Goal: Task Accomplishment & Management: Manage account settings

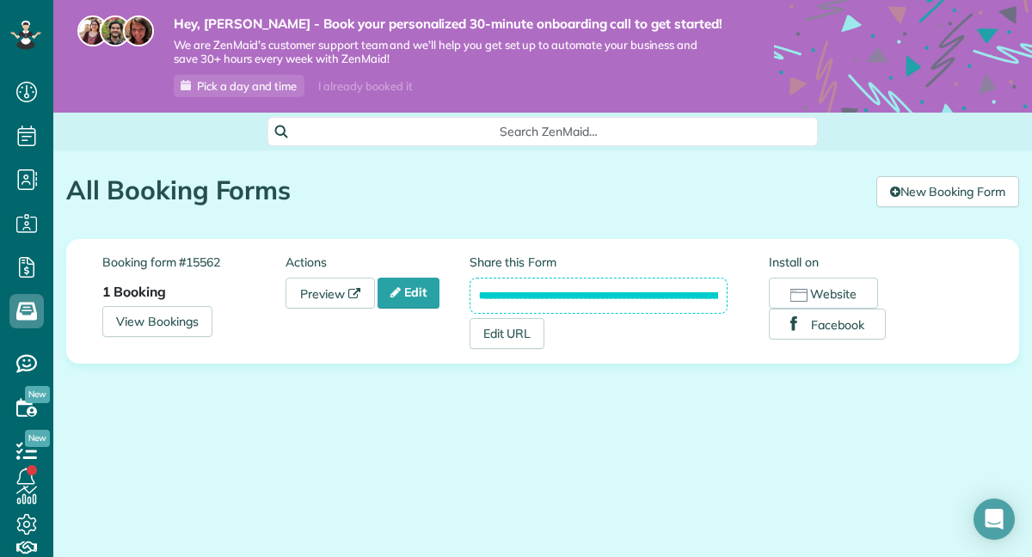
scroll to position [8, 8]
click at [414, 293] on link "Edit" at bounding box center [408, 293] width 62 height 31
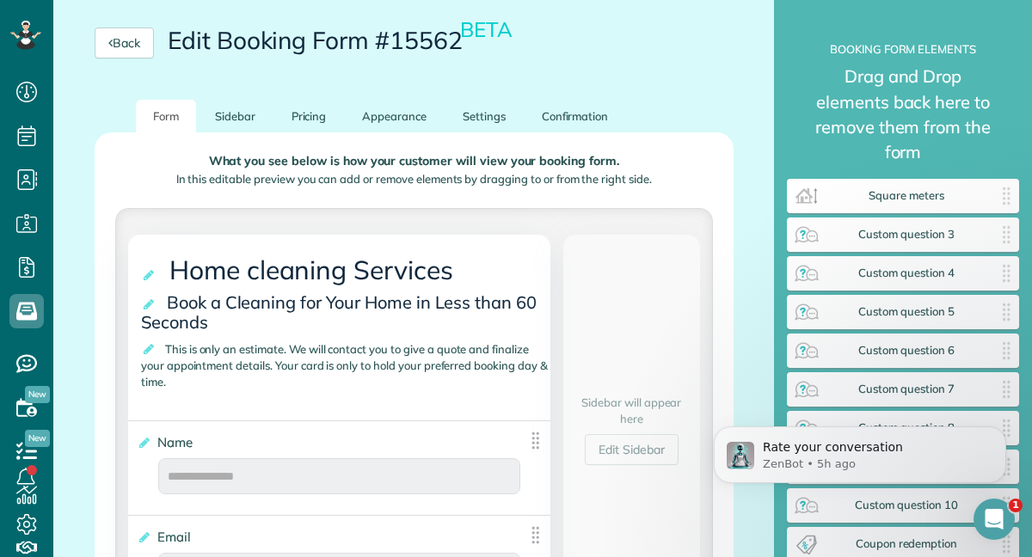
scroll to position [202, 0]
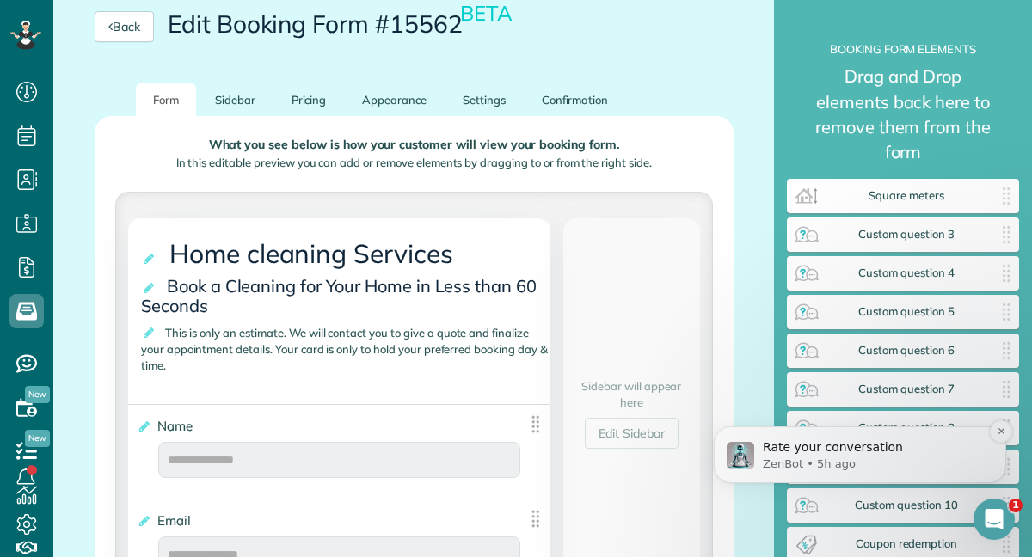
click at [728, 444] on img "message notification from ZenBot, 5h ago. Rate your conversation" at bounding box center [740, 456] width 28 height 28
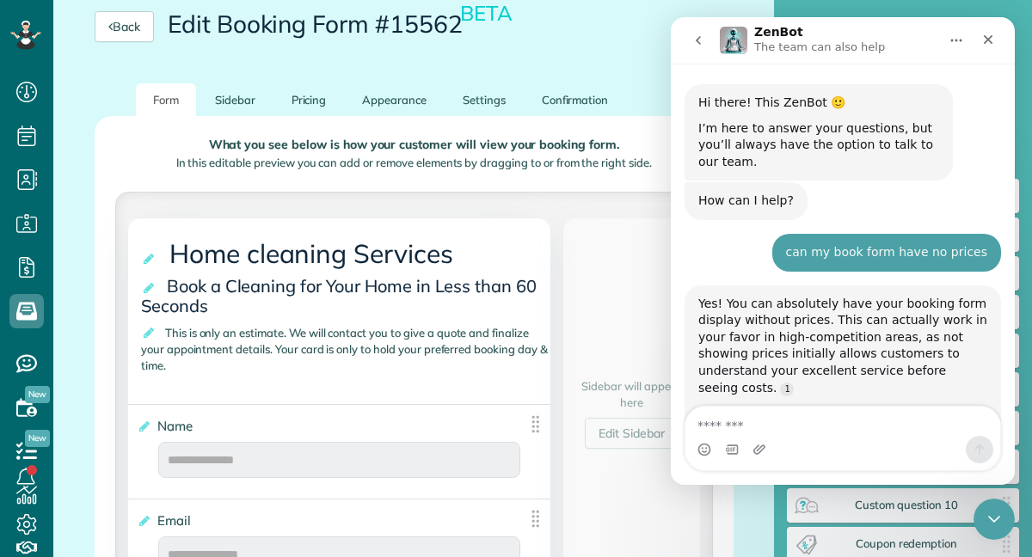
scroll to position [15, 0]
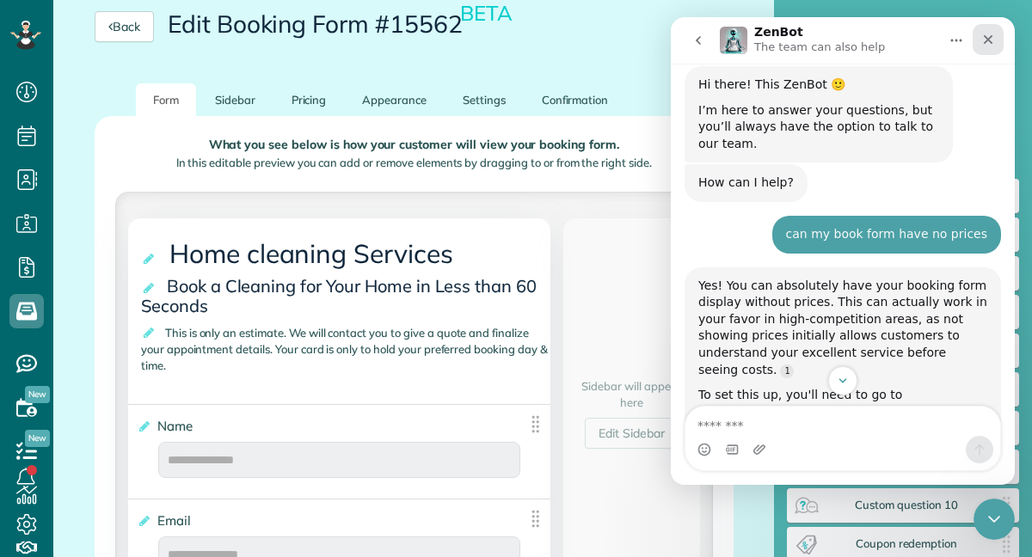
click at [998, 37] on div "Close" at bounding box center [987, 39] width 31 height 31
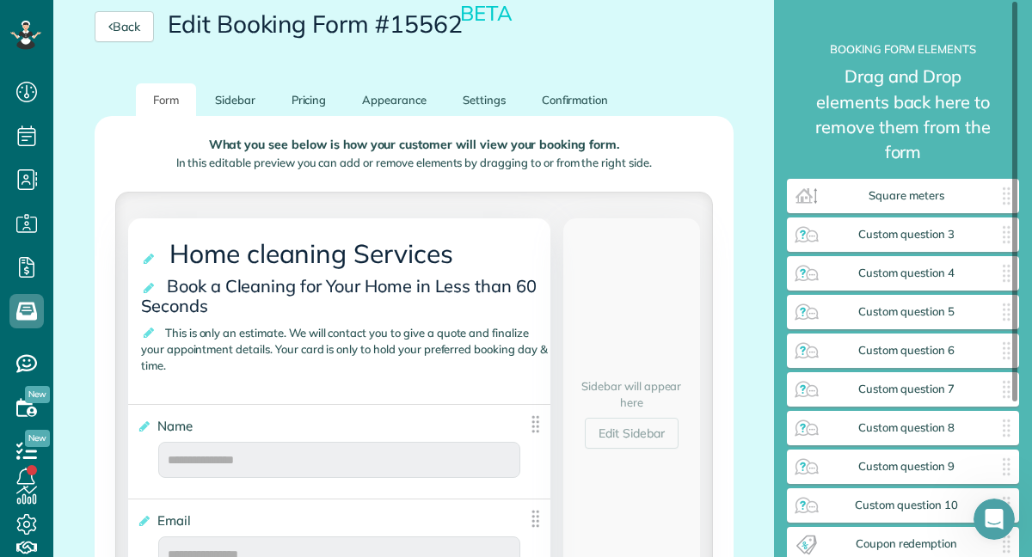
scroll to position [4096, 0]
click at [153, 334] on icon at bounding box center [149, 333] width 17 height 12
type textarea "**********"
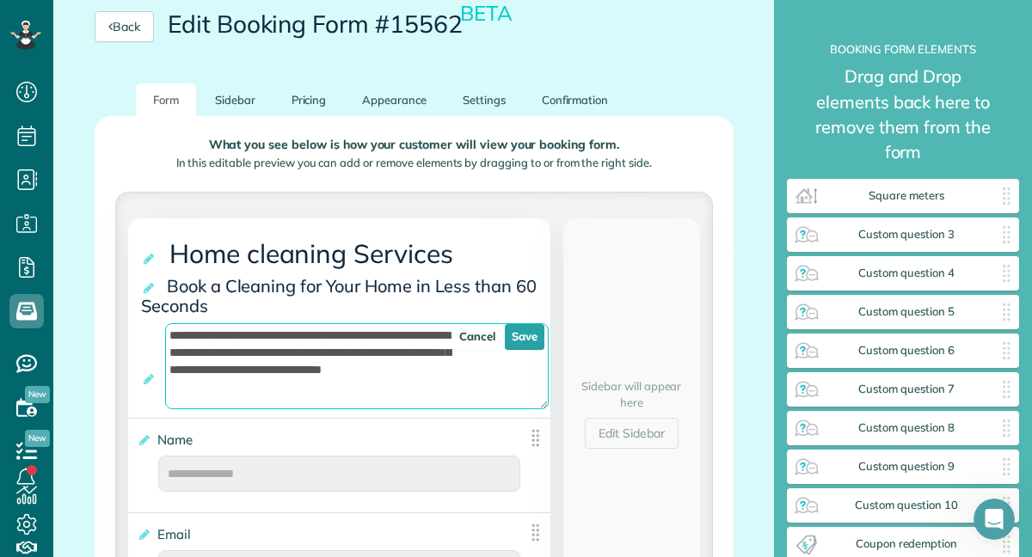
click at [290, 402] on textarea "**********" at bounding box center [356, 366] width 383 height 86
drag, startPoint x: 269, startPoint y: 401, endPoint x: 184, endPoint y: 315, distance: 121.6
click at [184, 315] on div "**********" at bounding box center [339, 317] width 422 height 199
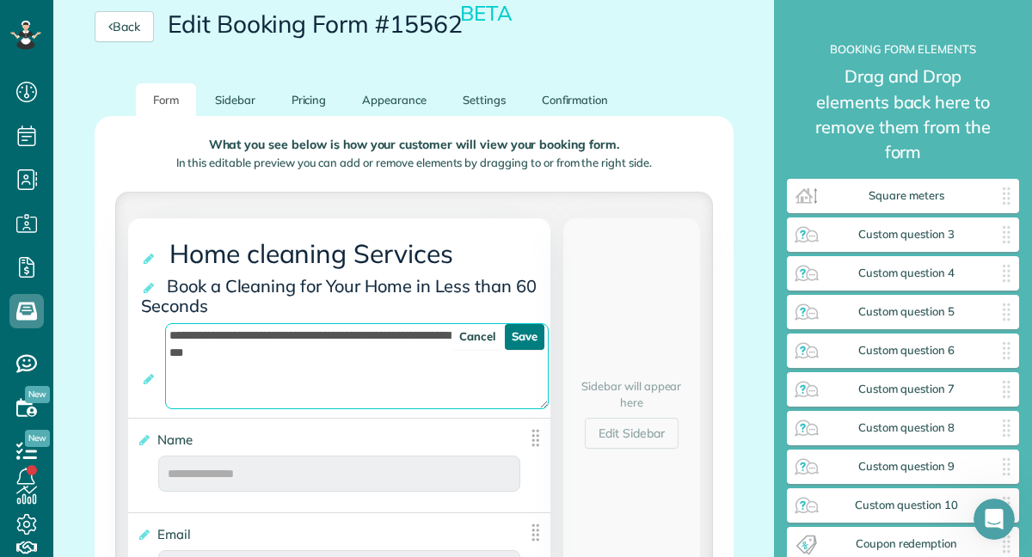
type textarea "**********"
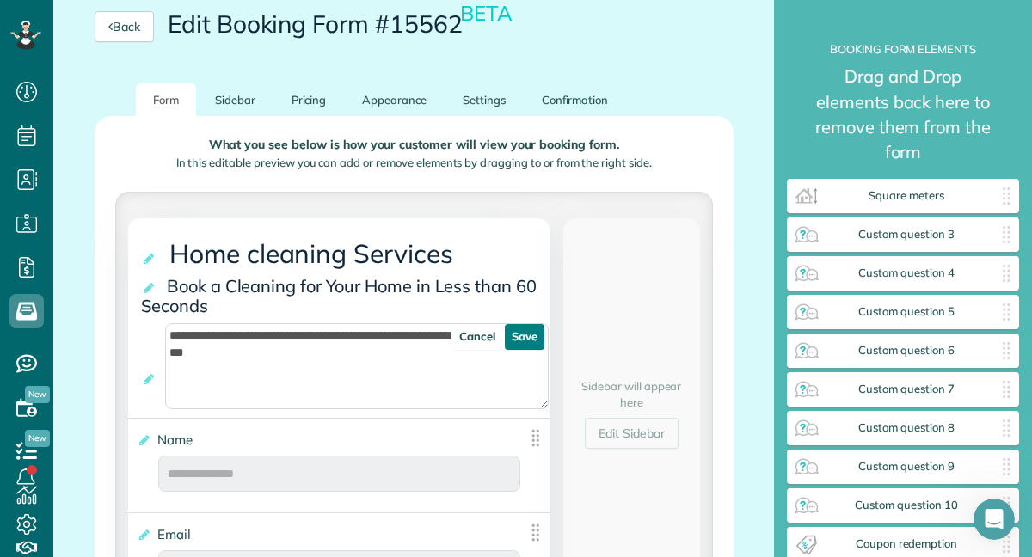
click at [529, 346] on link "Save" at bounding box center [525, 337] width 40 height 26
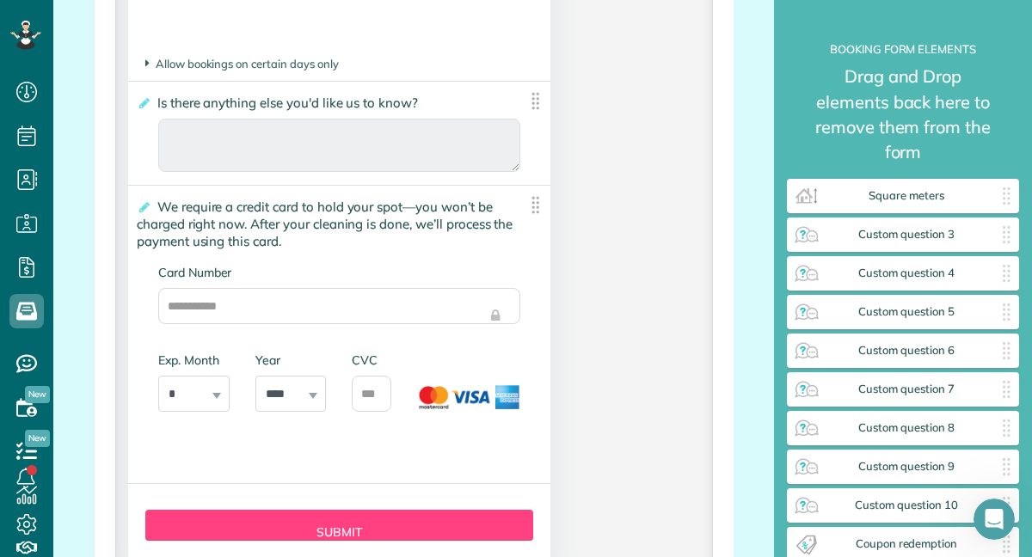
scroll to position [4414, 0]
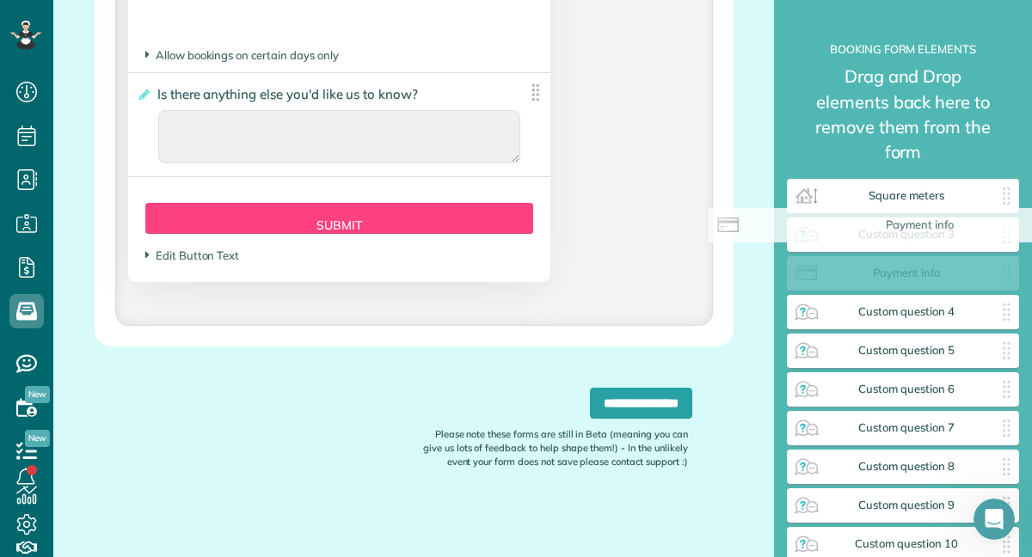
drag, startPoint x: 358, startPoint y: 239, endPoint x: 943, endPoint y: 254, distance: 584.8
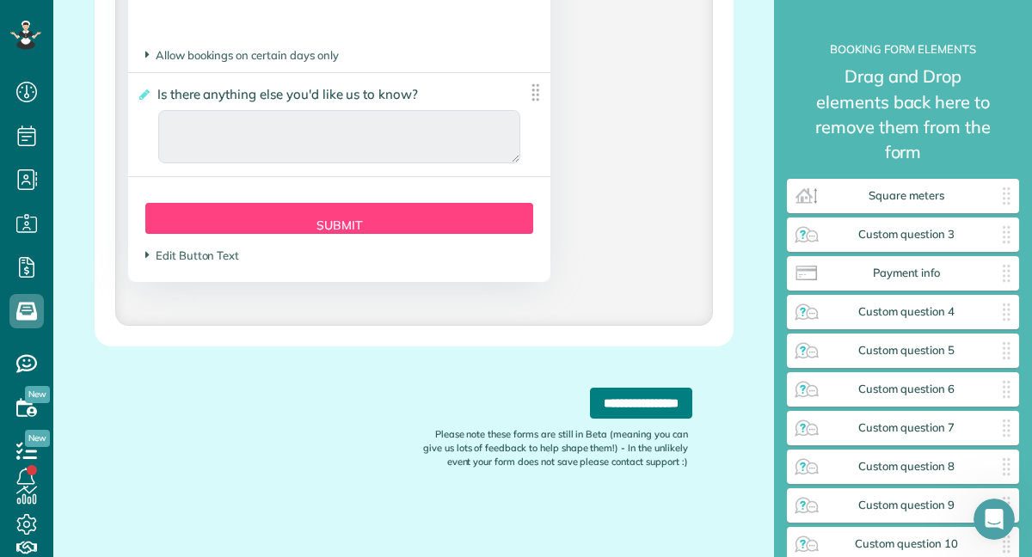
click at [609, 417] on input "**********" at bounding box center [641, 403] width 102 height 31
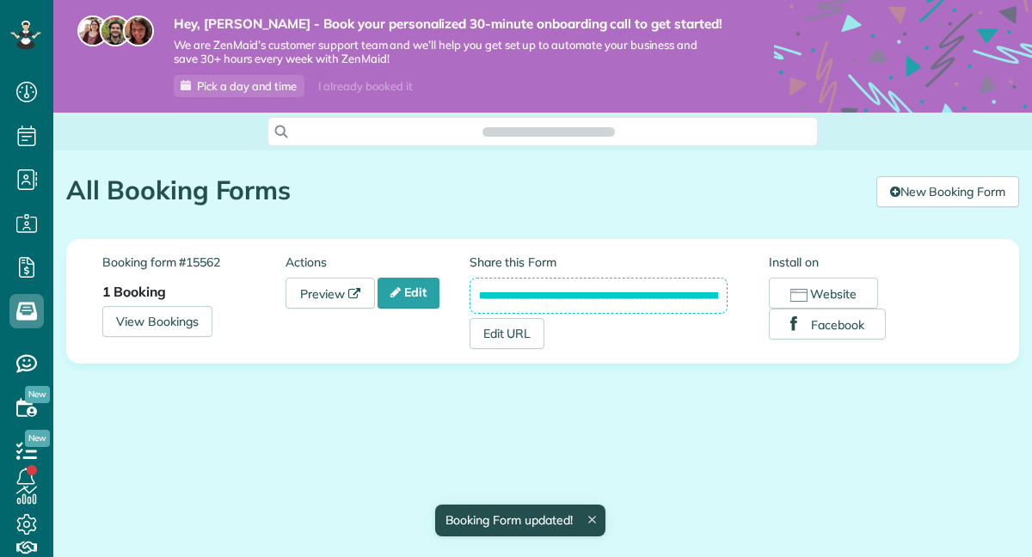
scroll to position [8, 8]
click at [992, 511] on icon "Open Intercom Messenger" at bounding box center [993, 519] width 20 height 22
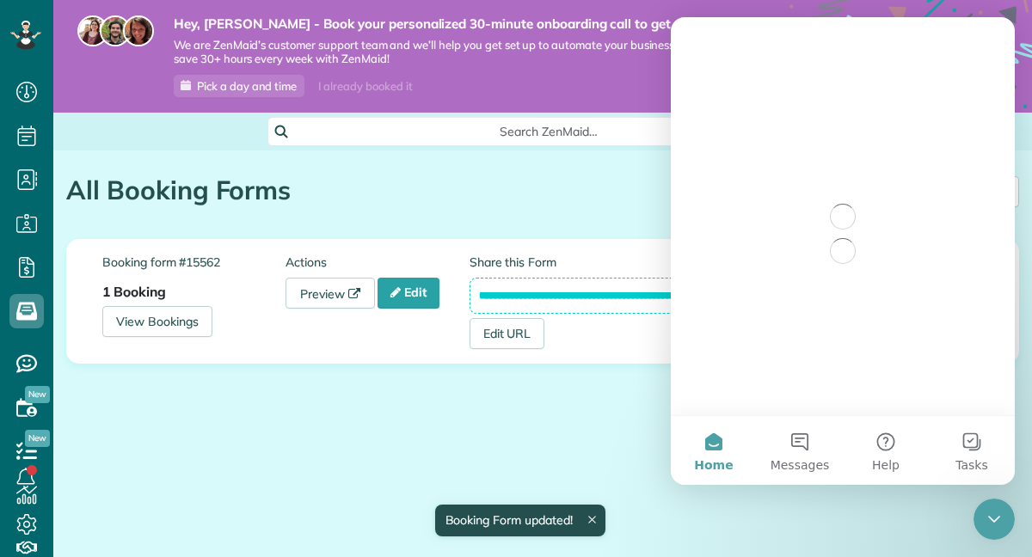
scroll to position [0, 0]
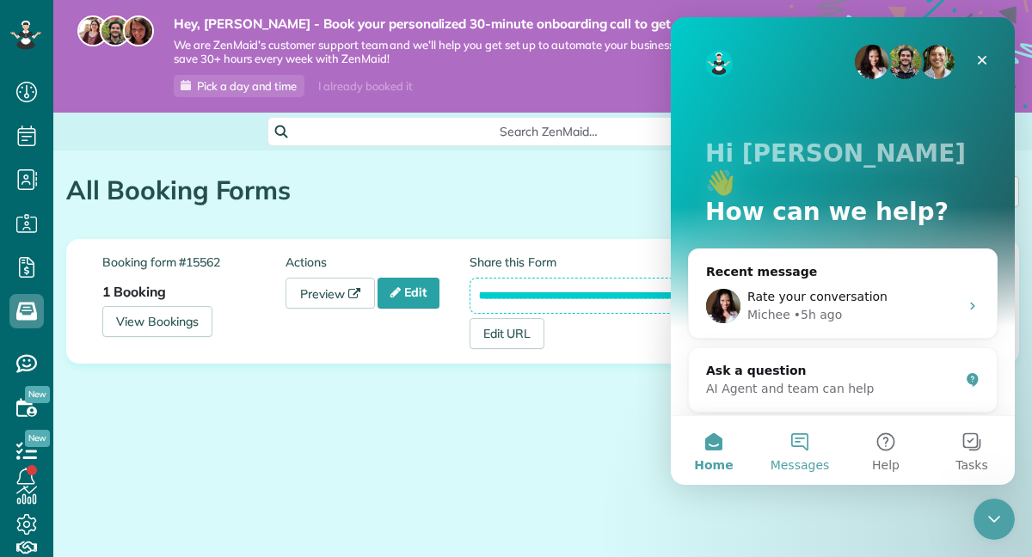
click at [798, 445] on button "Messages" at bounding box center [799, 450] width 86 height 69
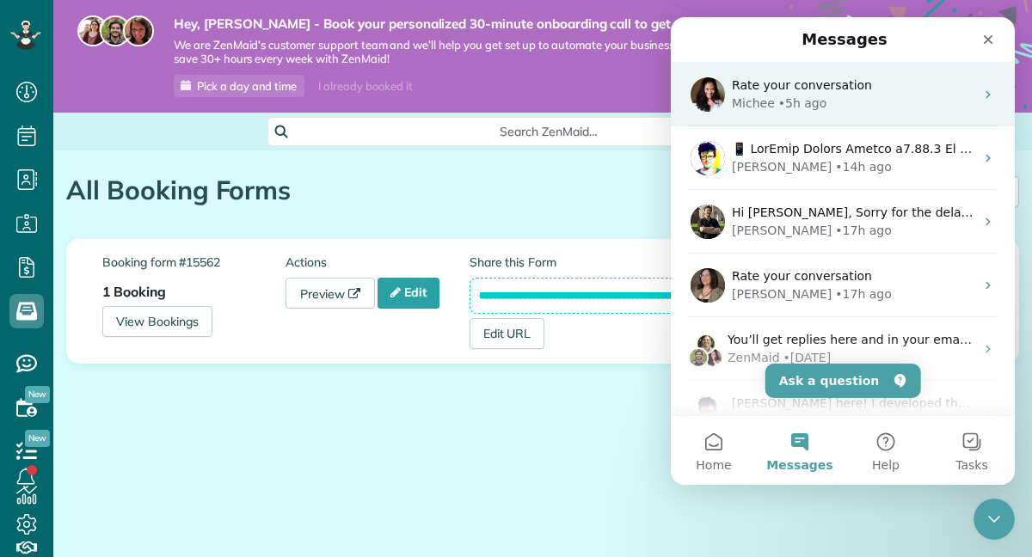
click at [882, 103] on div "Michee • 5h ago" at bounding box center [853, 104] width 242 height 18
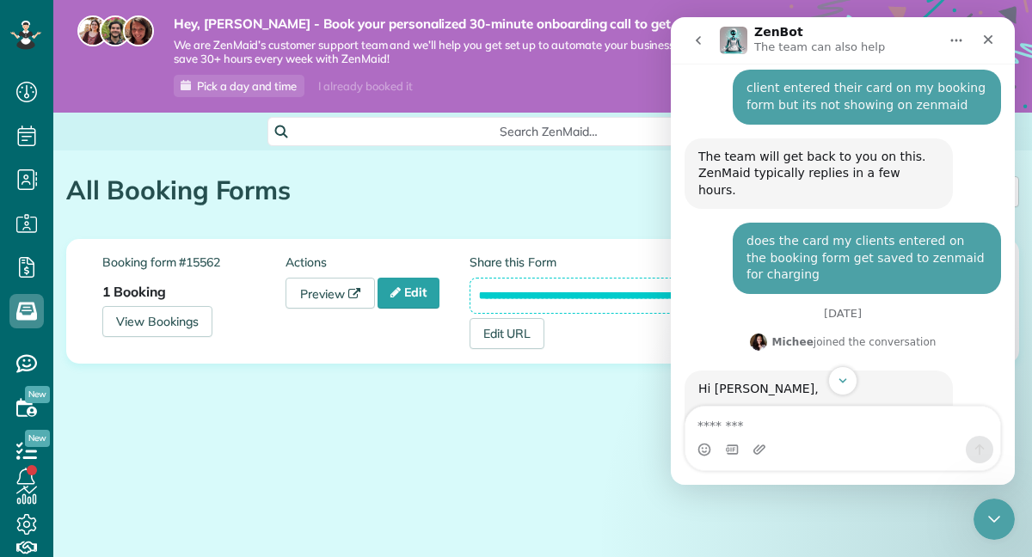
scroll to position [3853, 0]
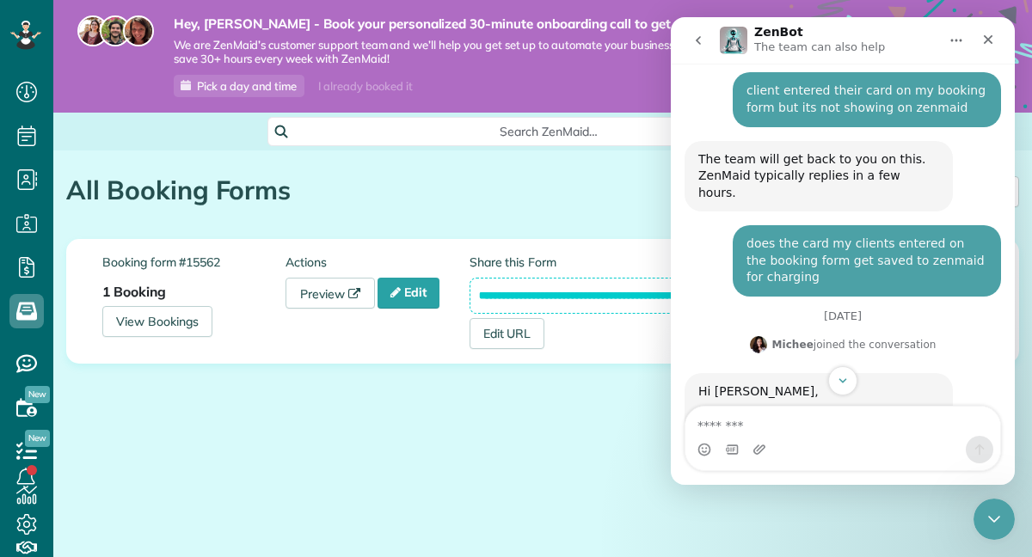
click at [698, 43] on icon "go back" at bounding box center [697, 40] width 5 height 9
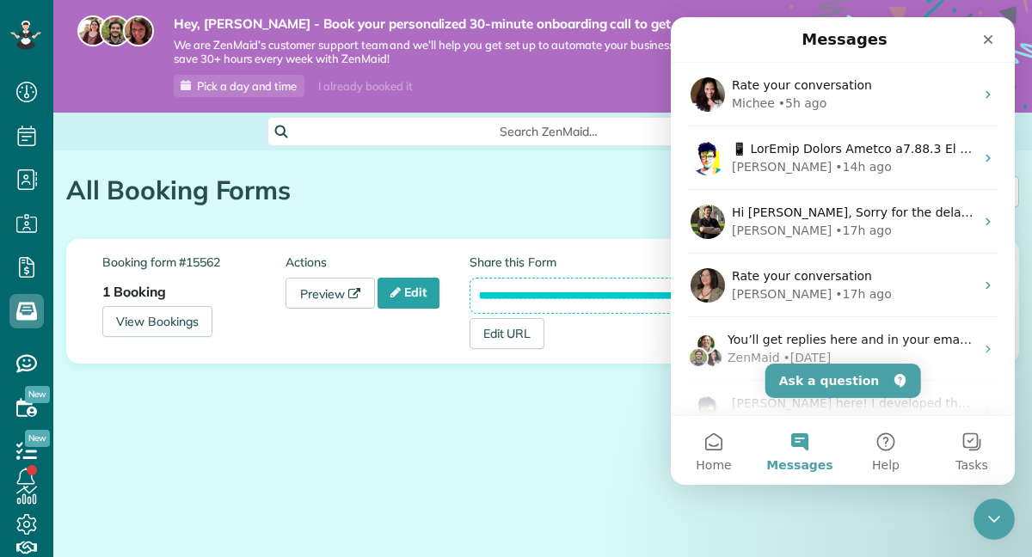
scroll to position [0, 0]
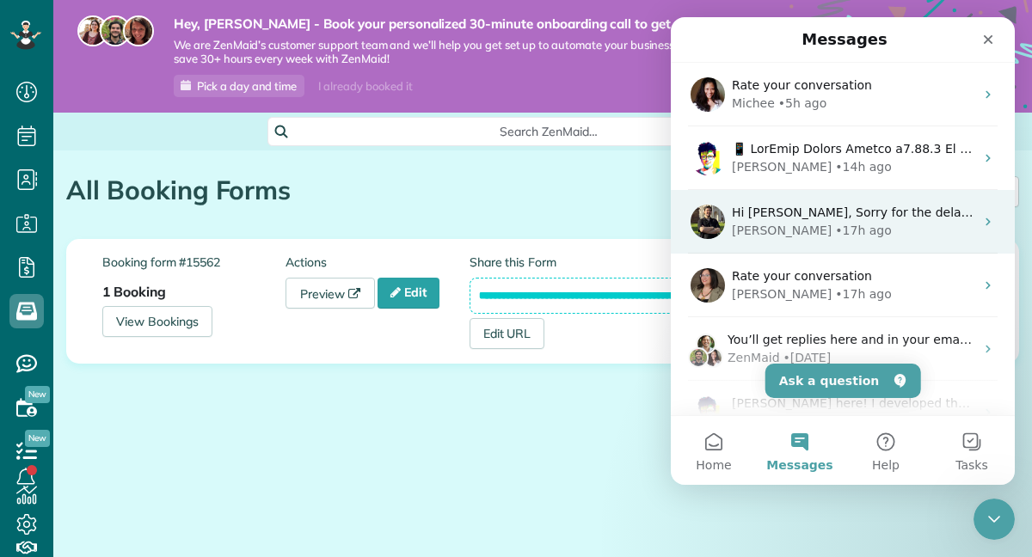
click at [835, 229] on div "• 17h ago" at bounding box center [863, 231] width 56 height 18
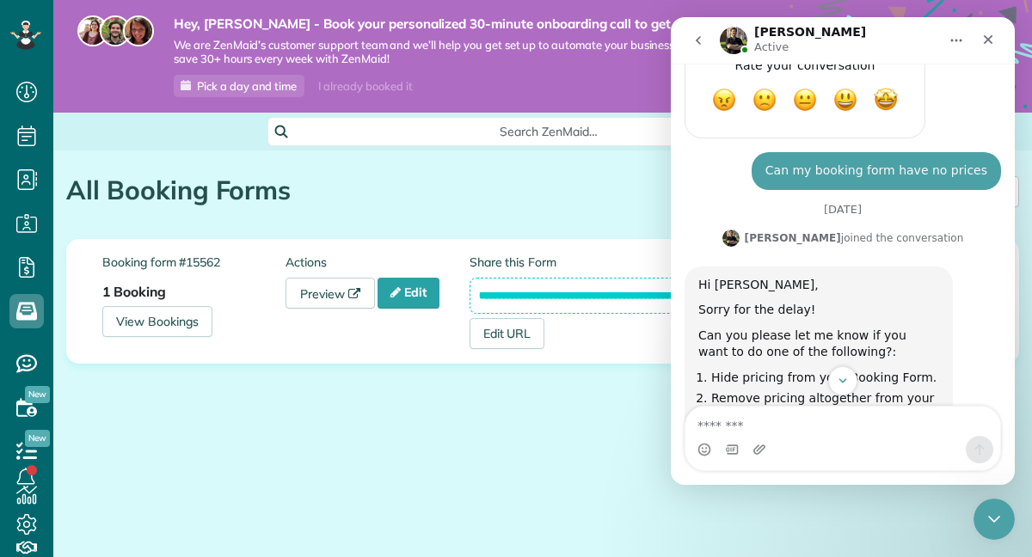
scroll to position [2521, 0]
click at [845, 383] on icon "Scroll to bottom" at bounding box center [842, 380] width 15 height 15
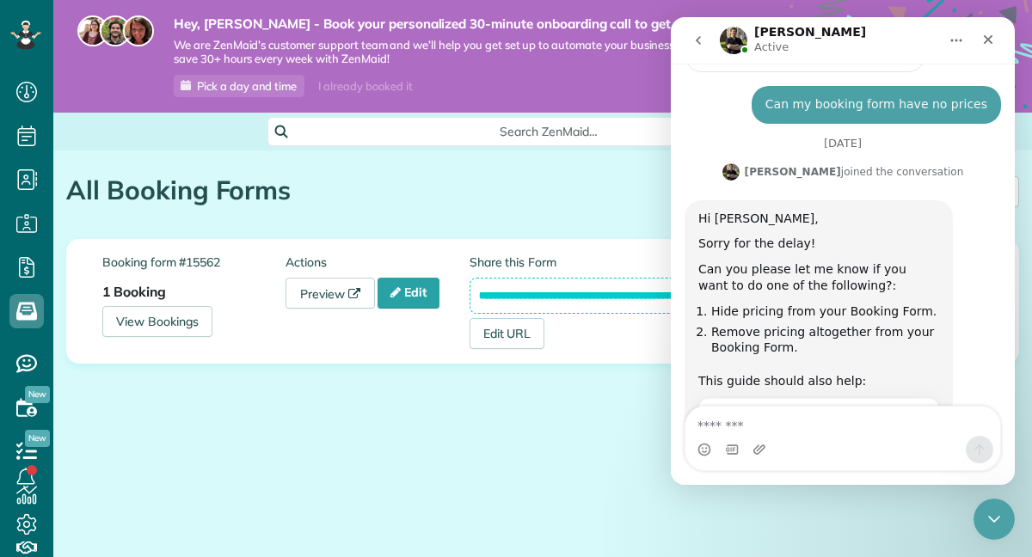
click at [441, 371] on div "**********" at bounding box center [542, 314] width 978 height 150
click at [990, 40] on icon "Close" at bounding box center [988, 40] width 14 height 14
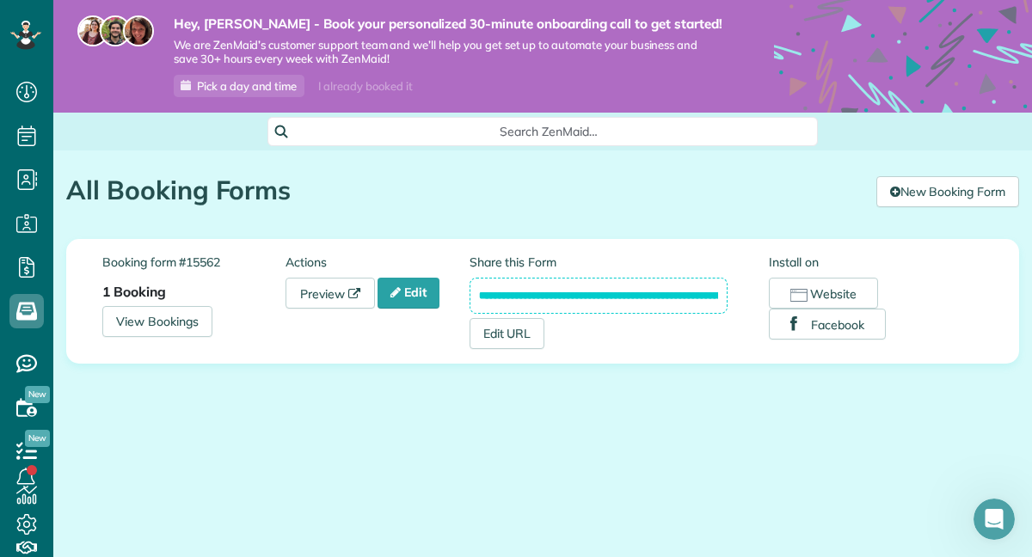
click at [333, 309] on div "Booking form #15562 1 Booking View Bookings Actions Preview Edit" at bounding box center [285, 295] width 367 height 83
click at [333, 301] on link "Preview" at bounding box center [329, 293] width 89 height 31
click at [414, 296] on link "Edit" at bounding box center [408, 293] width 62 height 31
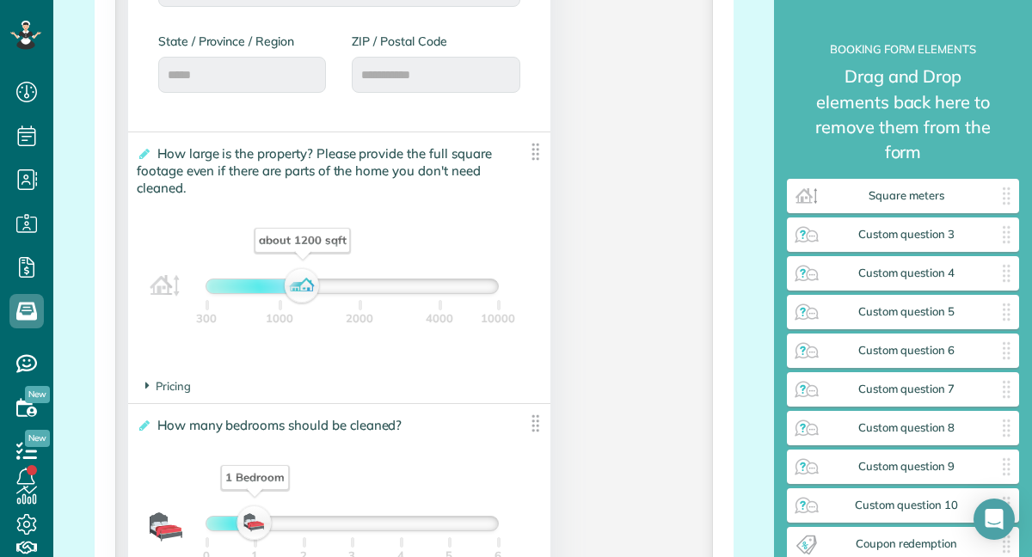
scroll to position [1162, 0]
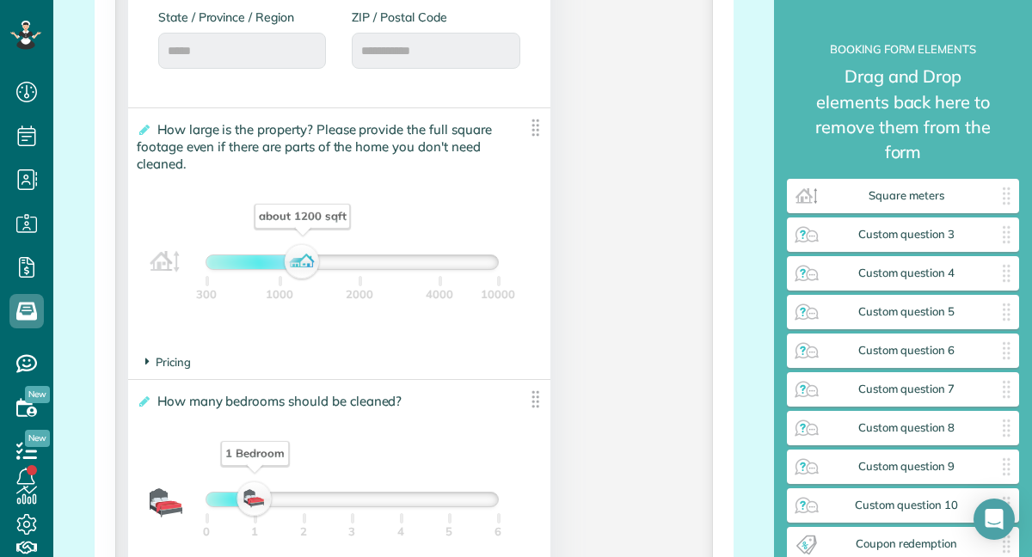
click at [180, 369] on span "Pricing" at bounding box center [168, 362] width 46 height 14
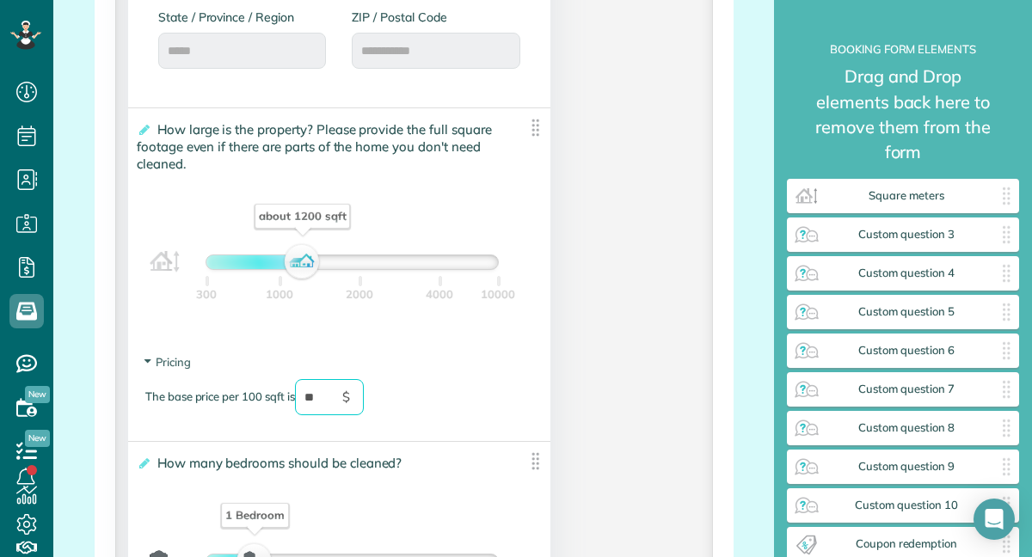
type input "*"
click at [429, 418] on div "The base price per 100 sqft is $" at bounding box center [339, 405] width 388 height 53
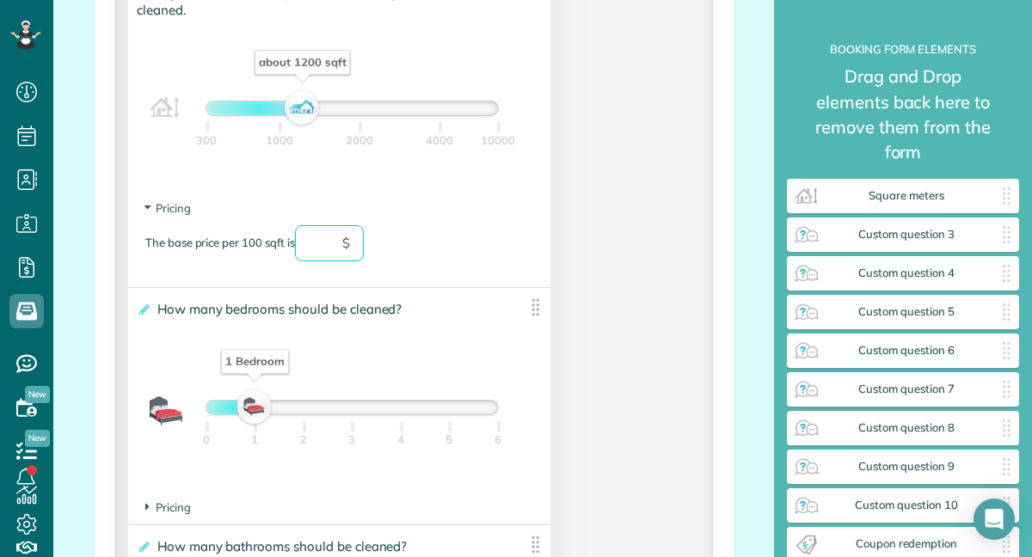
scroll to position [1323, 0]
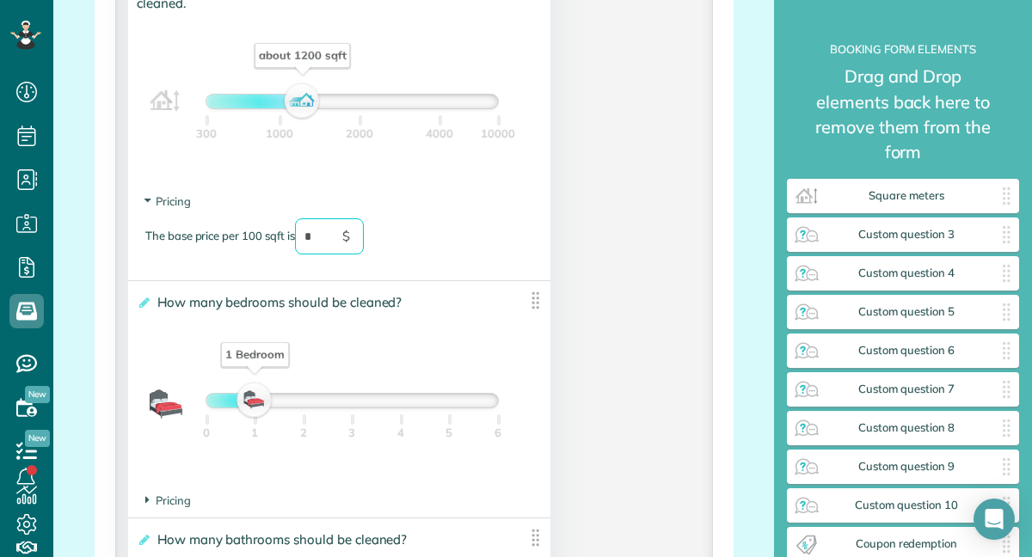
type input "****"
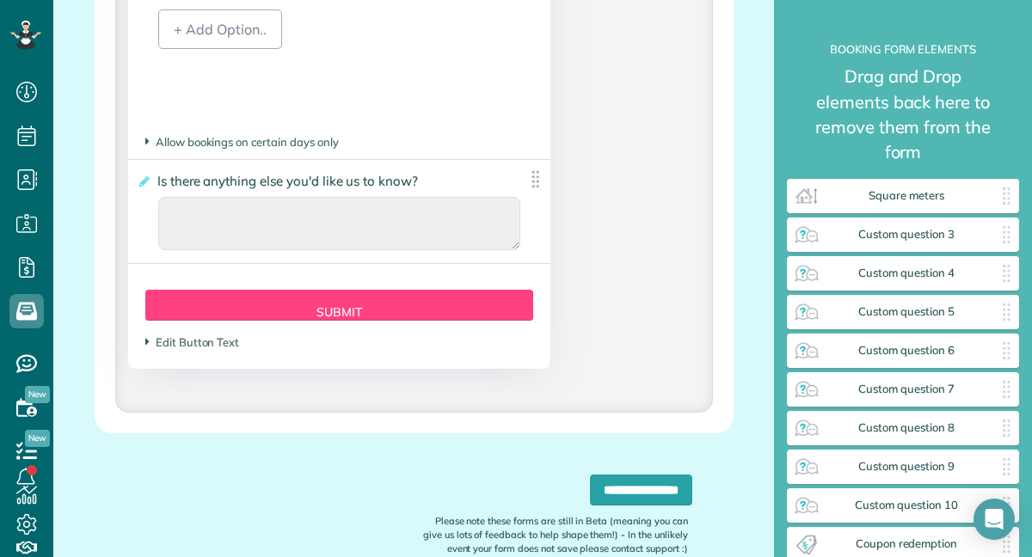
scroll to position [4492, 0]
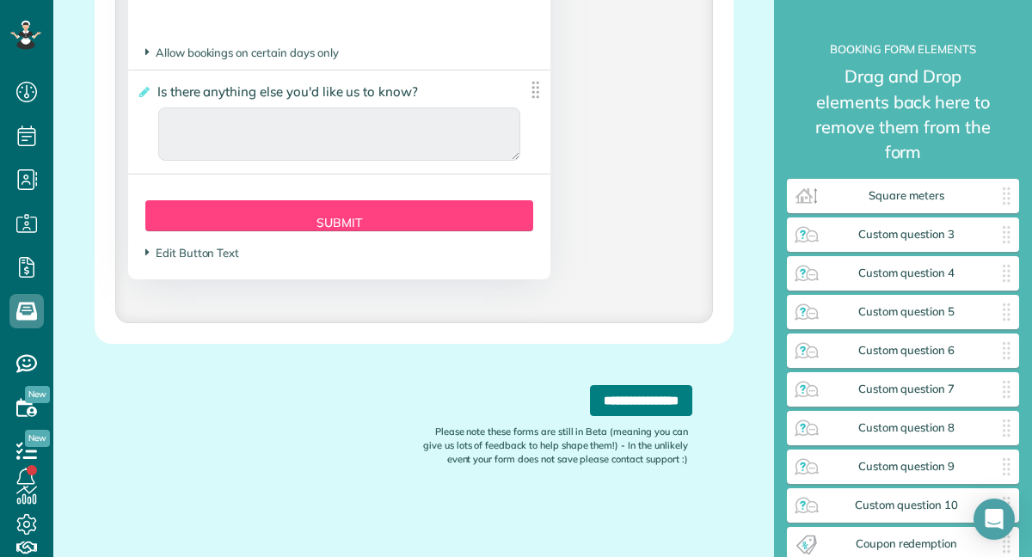
click at [641, 408] on input "**********" at bounding box center [641, 400] width 102 height 31
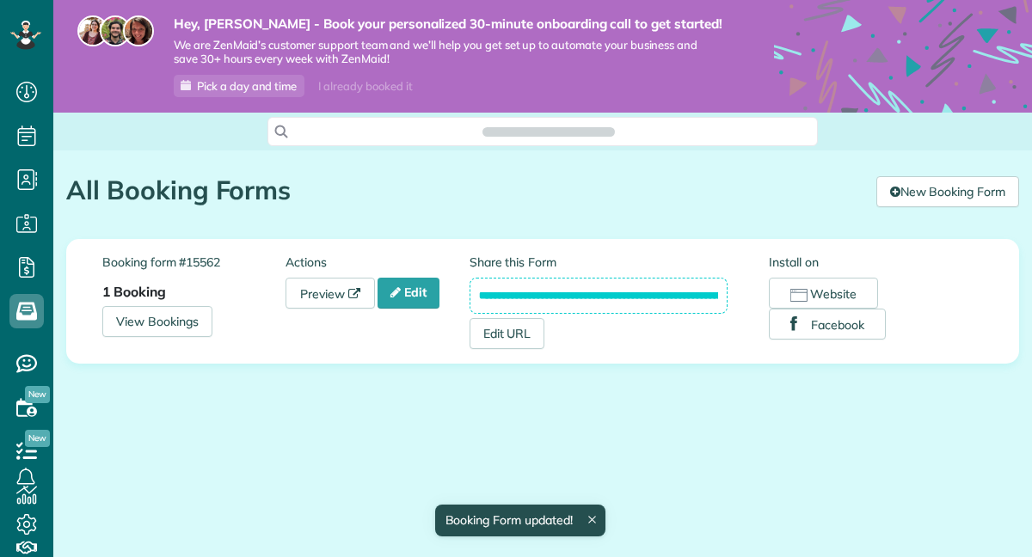
scroll to position [8, 8]
click at [423, 293] on link "Edit" at bounding box center [408, 293] width 62 height 31
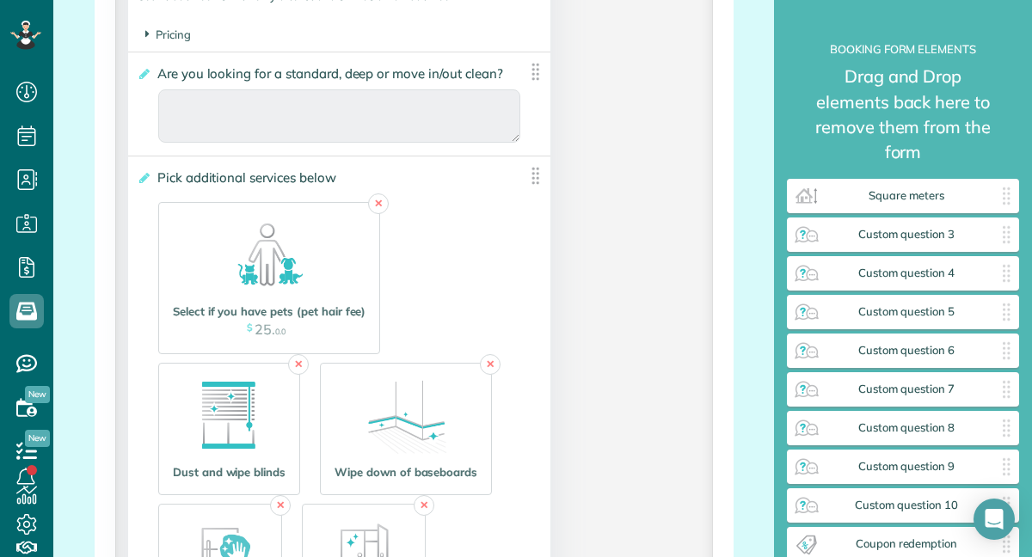
scroll to position [1981, 0]
click at [340, 260] on label at bounding box center [270, 252] width 204 height 96
click at [299, 307] on div "Select if you have pets (pet hair fee) $ 25 . 0.0" at bounding box center [270, 323] width 204 height 46
click at [275, 336] on span "0.0" at bounding box center [280, 332] width 10 height 9
click at [144, 185] on icon at bounding box center [143, 179] width 13 height 12
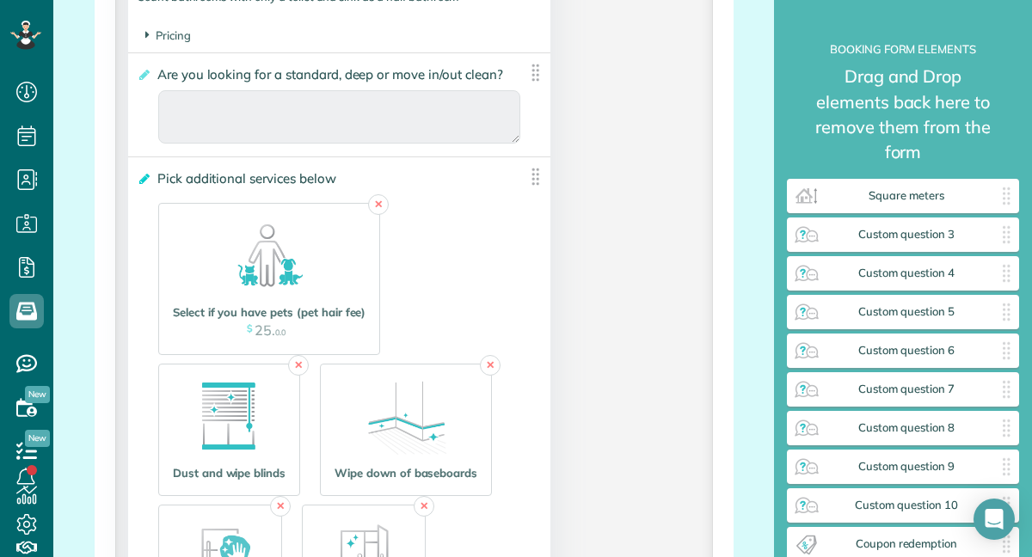
click at [0, 0] on input "**********" at bounding box center [0, 0] width 0 height 0
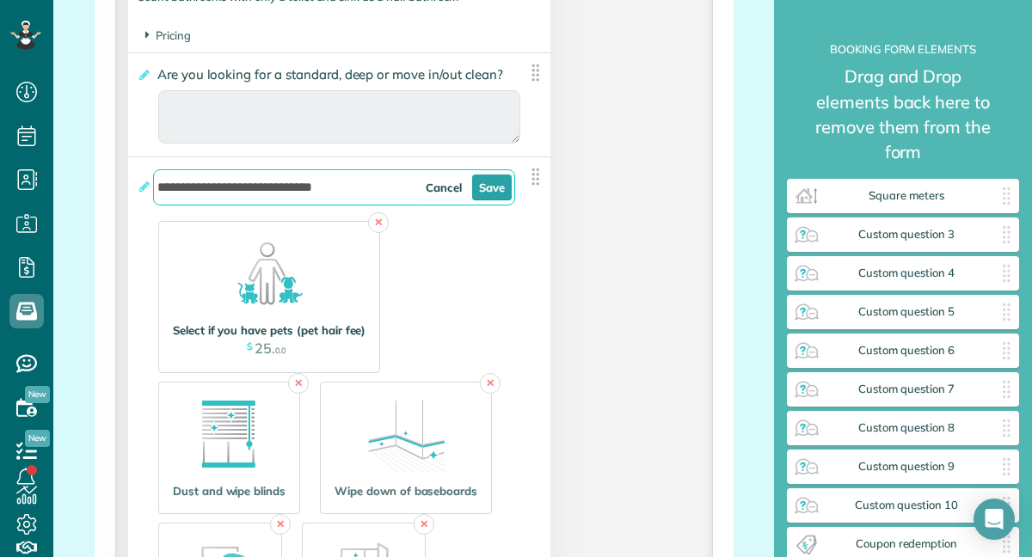
click at [330, 243] on label at bounding box center [270, 270] width 204 height 96
click at [374, 227] on link "✕" at bounding box center [378, 222] width 21 height 21
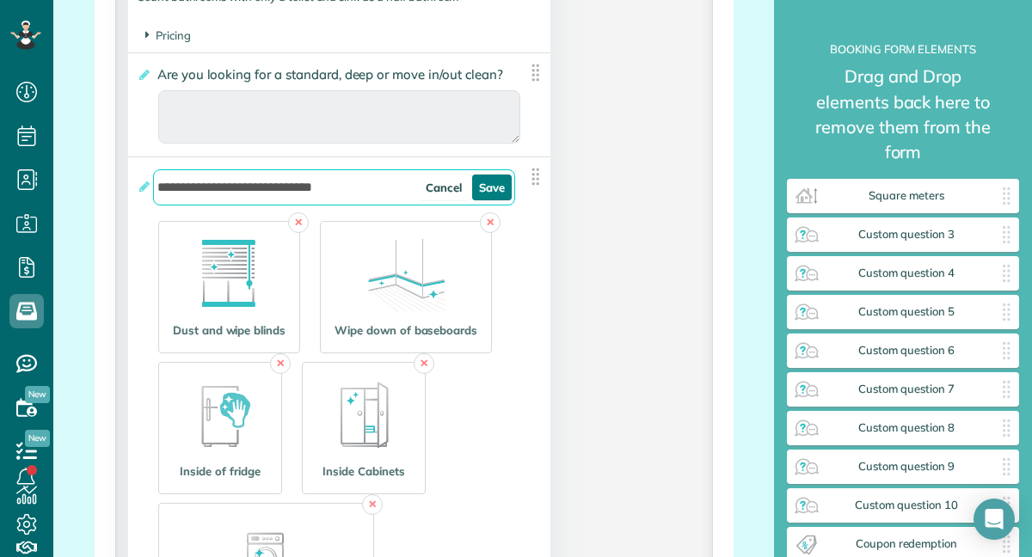
click at [487, 195] on link "Save" at bounding box center [492, 188] width 40 height 26
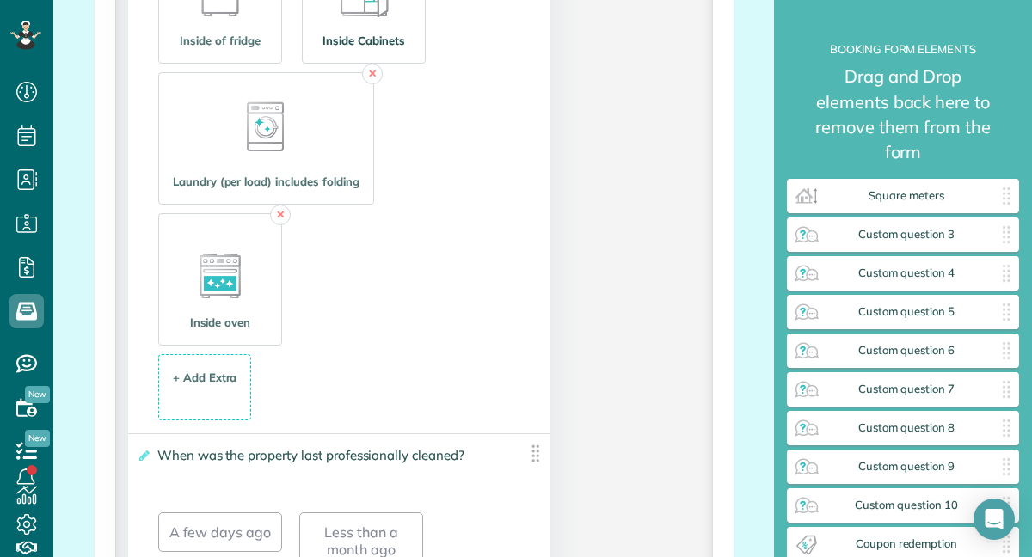
scroll to position [2394, 0]
click at [213, 396] on div "+ Add Extra $ 34 . 99" at bounding box center [205, 387] width 75 height 46
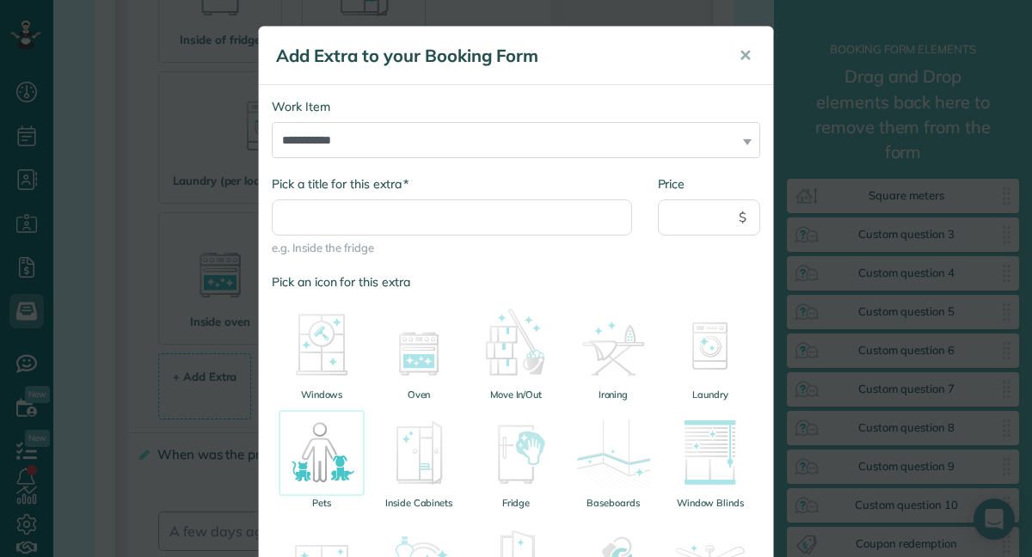
click at [319, 447] on img at bounding box center [322, 453] width 86 height 86
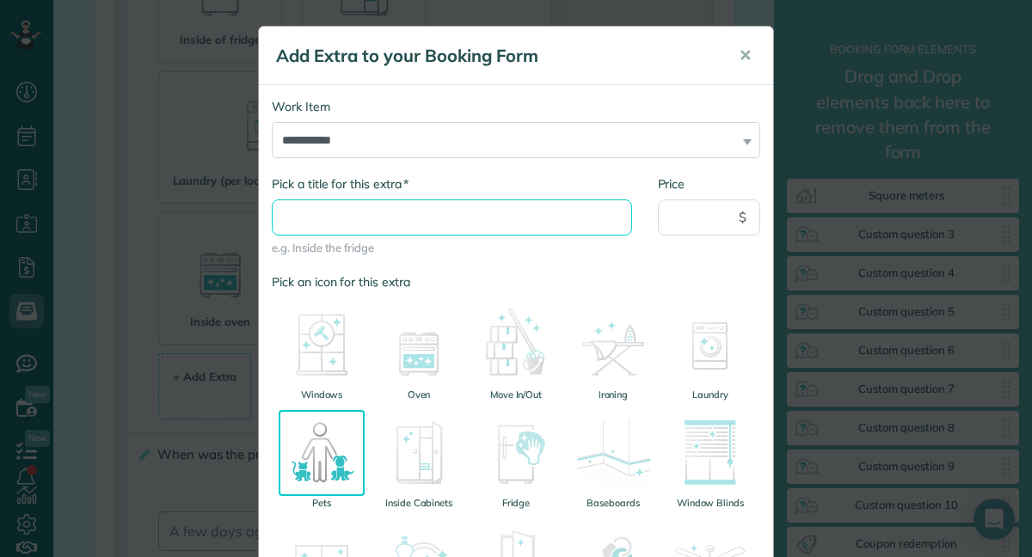
click at [438, 225] on input "* Pick a title for this extra" at bounding box center [452, 217] width 360 height 36
type input "**********"
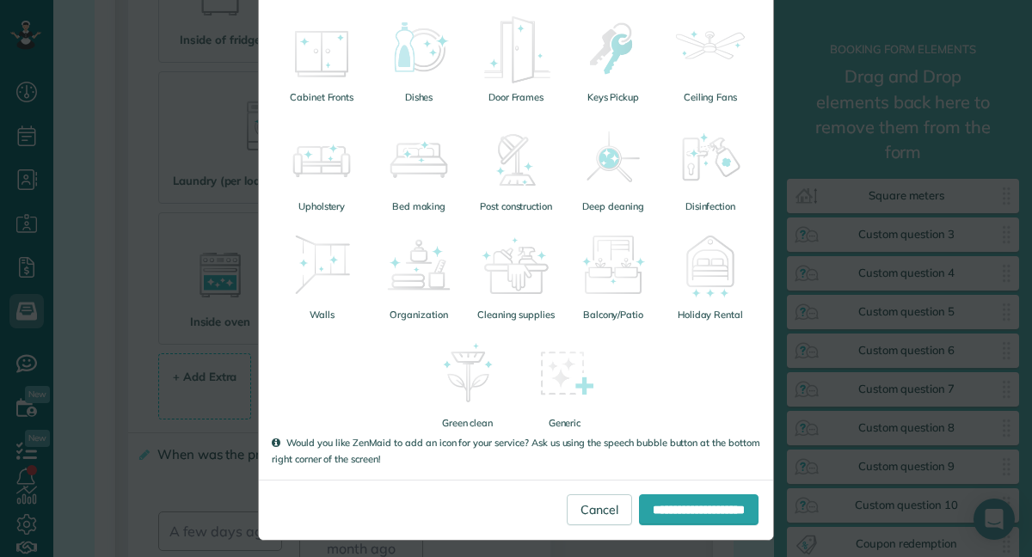
scroll to position [524, 0]
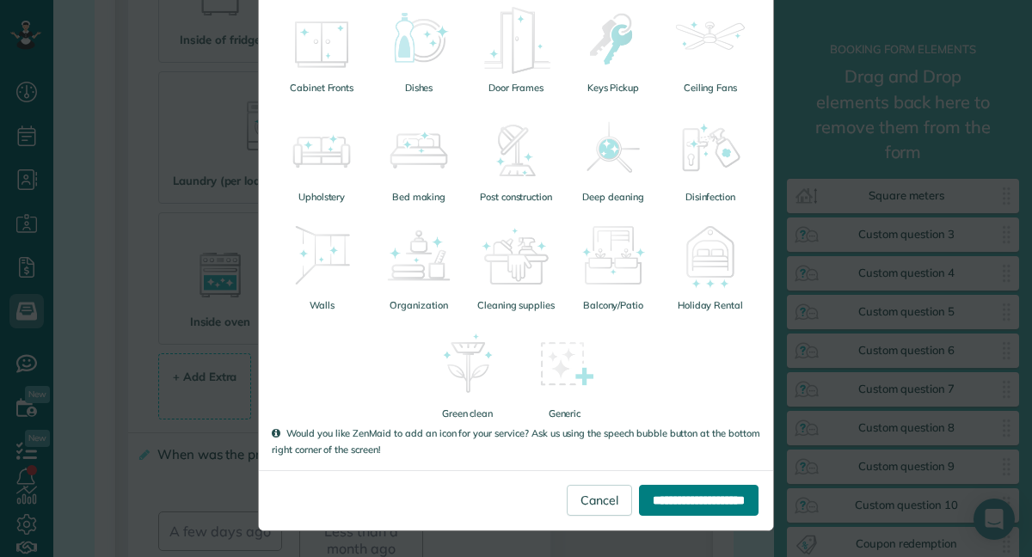
click at [639, 504] on input "**********" at bounding box center [698, 500] width 119 height 31
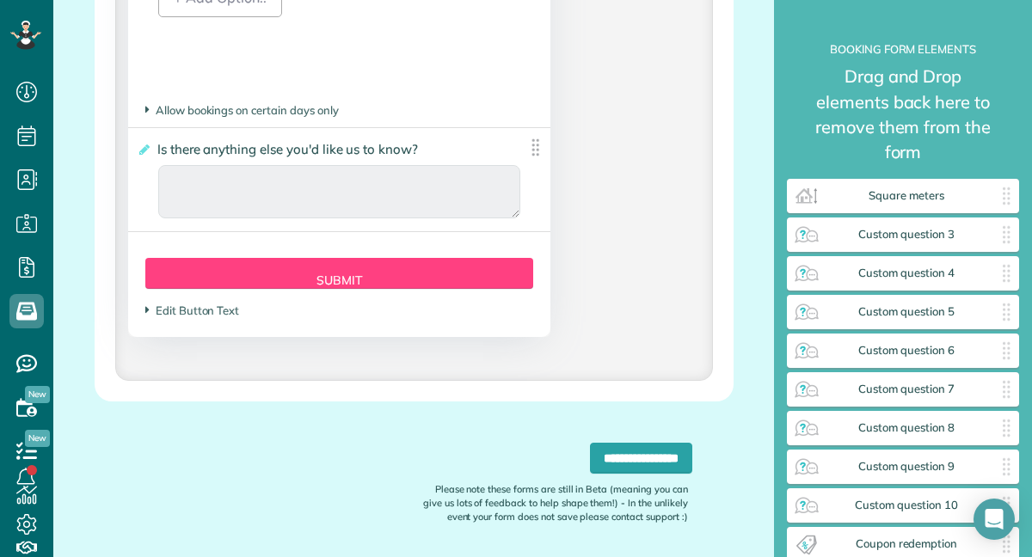
scroll to position [4430, 0]
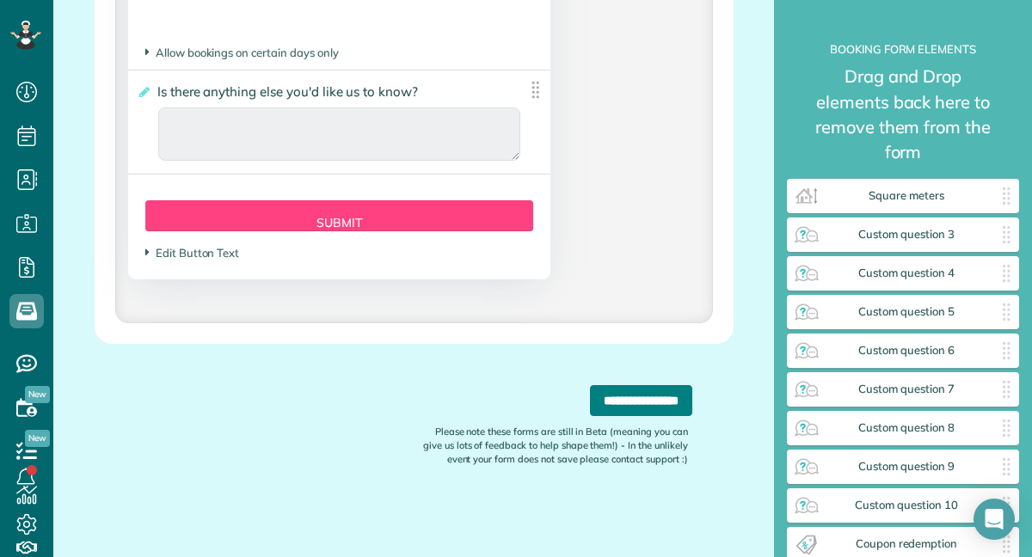
click at [590, 413] on input "**********" at bounding box center [641, 400] width 102 height 31
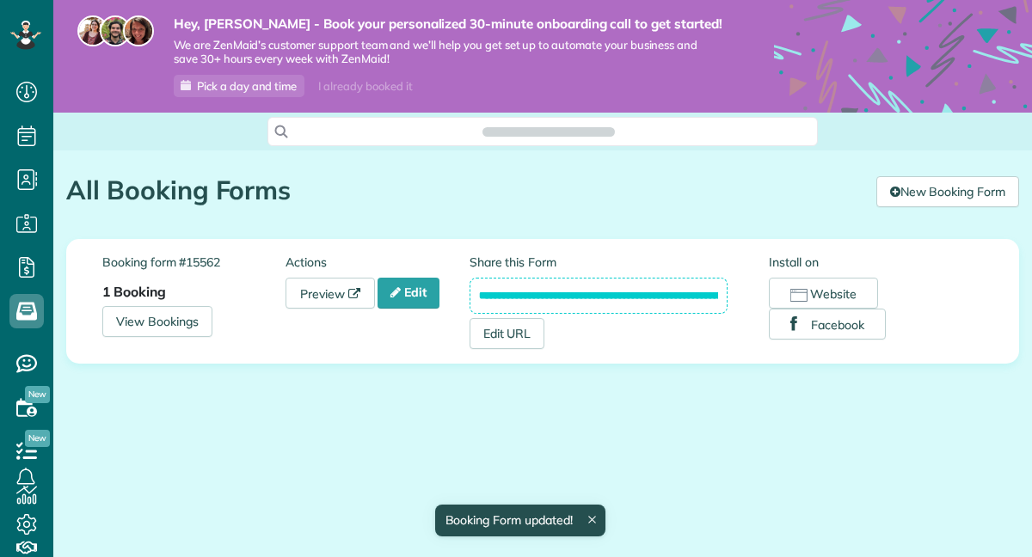
scroll to position [8, 8]
click at [337, 292] on link "Preview" at bounding box center [329, 293] width 89 height 31
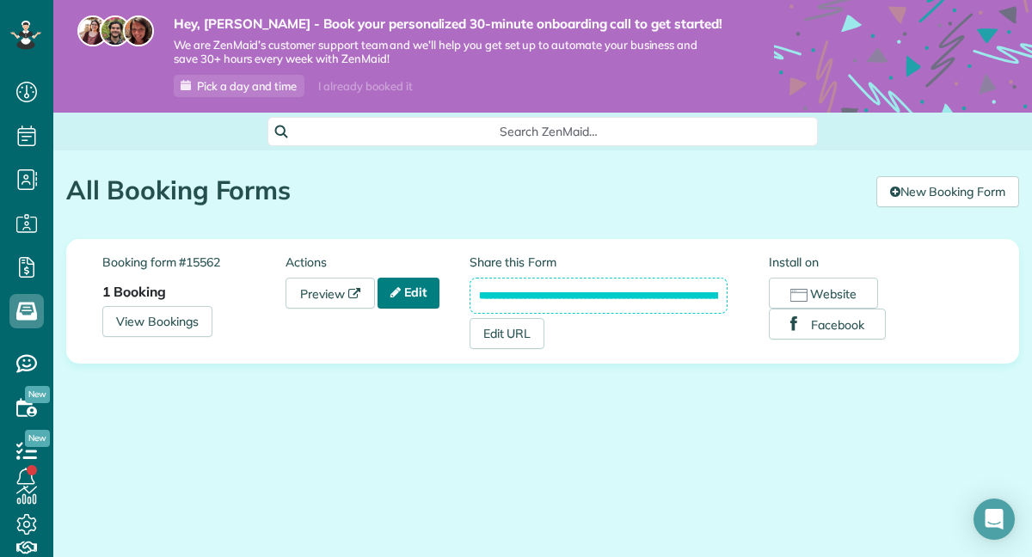
click at [419, 290] on link "Edit" at bounding box center [408, 293] width 62 height 31
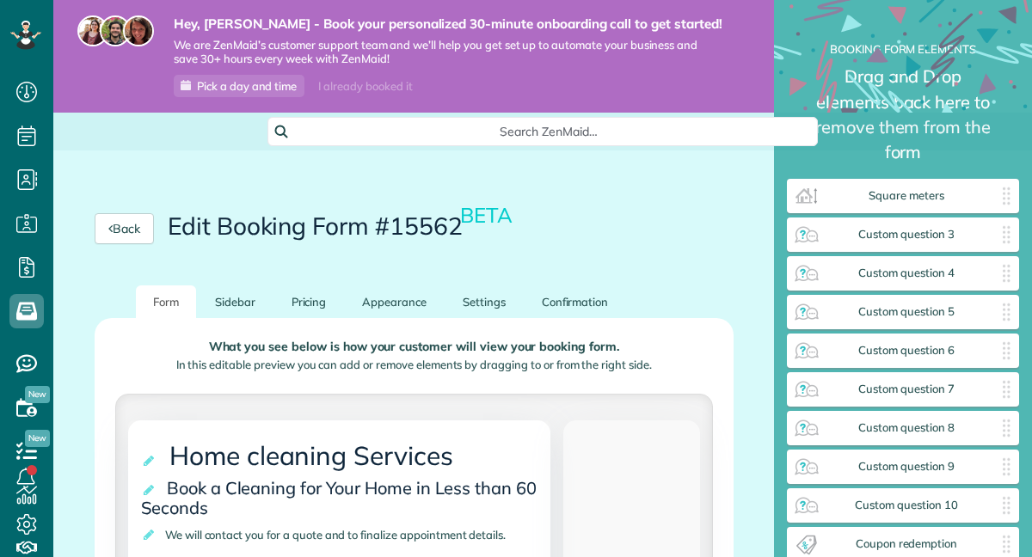
scroll to position [8, 1]
click at [240, 302] on link "Sidebar" at bounding box center [235, 302] width 75 height 34
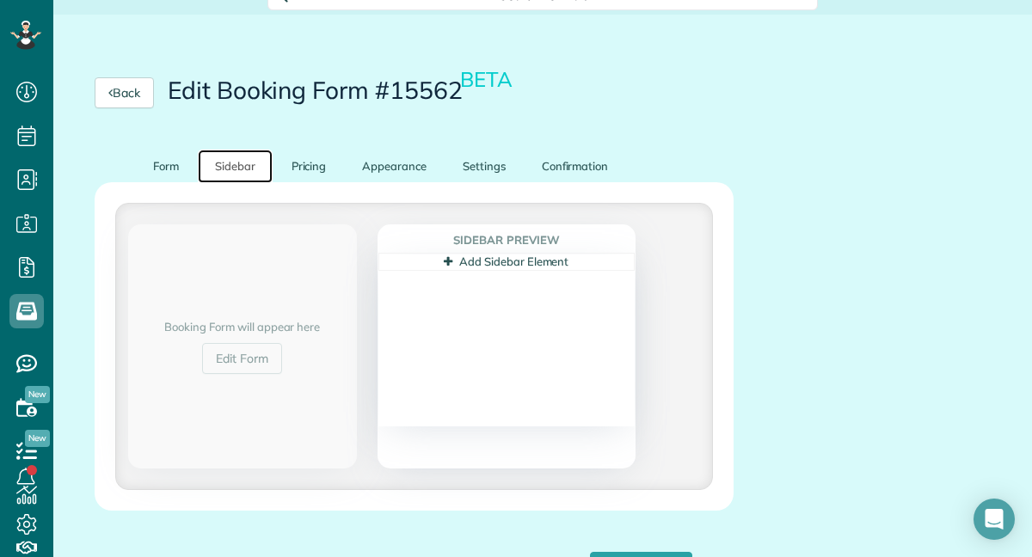
scroll to position [150, 0]
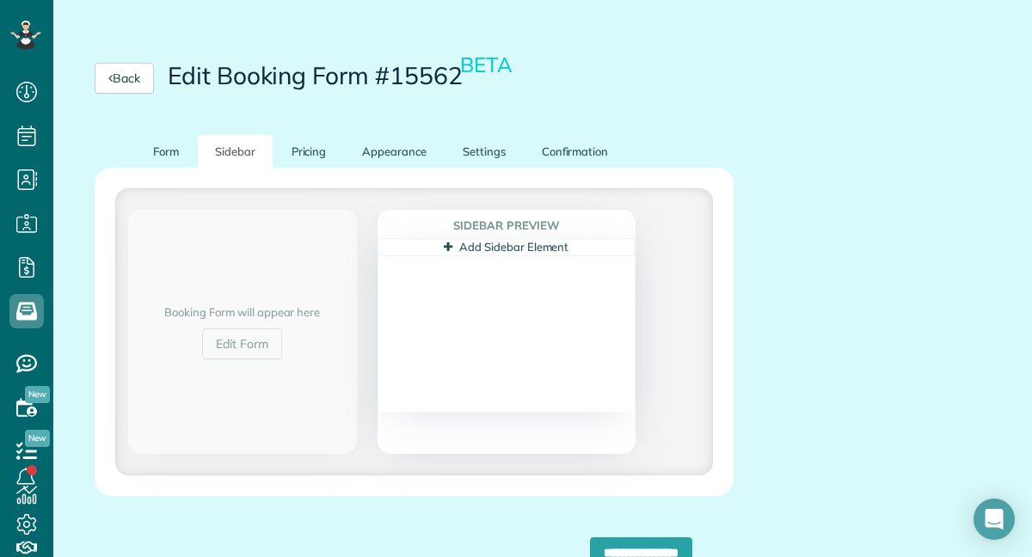
click at [514, 428] on div "Sidebar Preview Add Sidebar Element" at bounding box center [506, 332] width 258 height 244
click at [523, 220] on h4 "Sidebar Preview" at bounding box center [506, 225] width 256 height 29
click at [165, 156] on link "Form" at bounding box center [166, 152] width 60 height 34
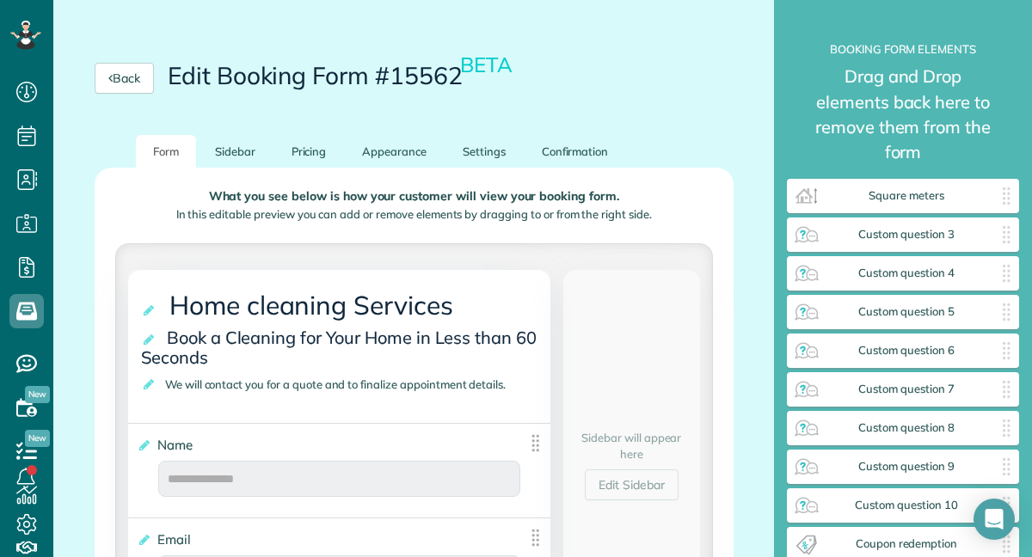
click at [587, 385] on div "Sidebar will appear here Edit Sidebar" at bounding box center [631, 465] width 137 height 390
click at [605, 389] on div "Sidebar will appear here Edit Sidebar" at bounding box center [631, 465] width 137 height 390
drag, startPoint x: 614, startPoint y: 366, endPoint x: 570, endPoint y: 372, distance: 44.3
click at [570, 372] on div "Sidebar will appear here Edit Sidebar" at bounding box center [631, 465] width 137 height 390
drag, startPoint x: 570, startPoint y: 372, endPoint x: 603, endPoint y: 366, distance: 33.2
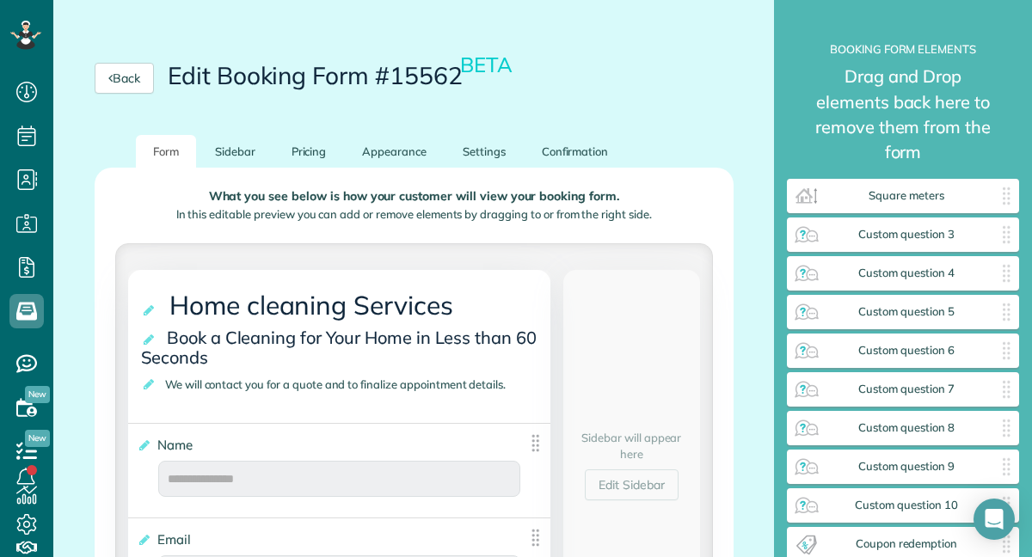
click at [602, 366] on div "Sidebar will appear here Edit Sidebar" at bounding box center [631, 465] width 137 height 390
click at [475, 150] on link "Settings" at bounding box center [483, 152] width 77 height 34
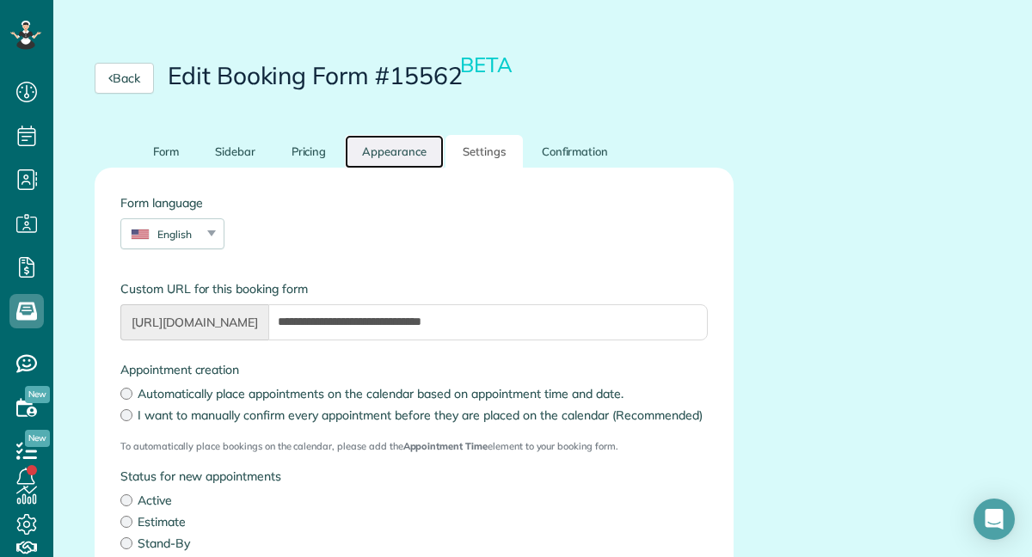
click at [405, 159] on link "Appearance" at bounding box center [394, 152] width 99 height 34
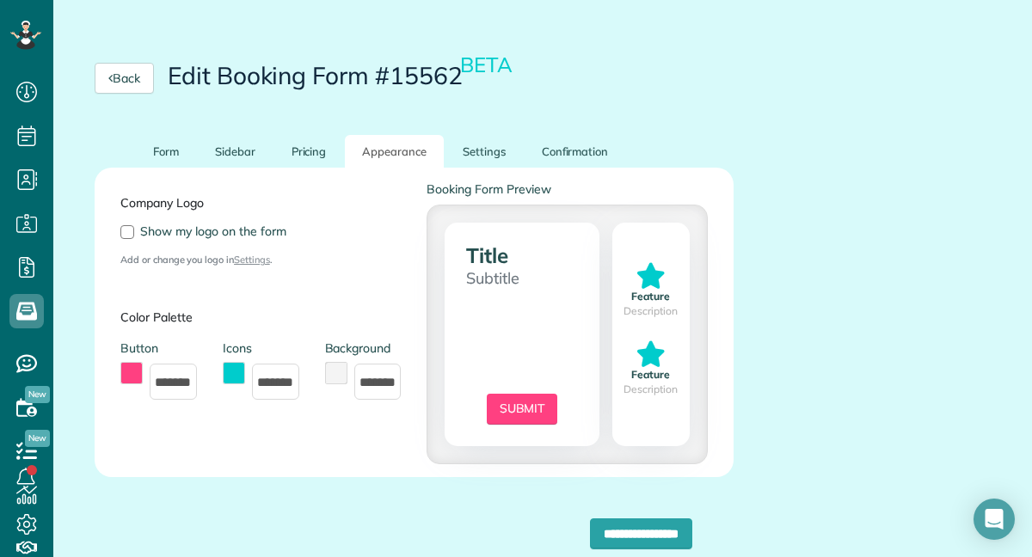
click at [133, 381] on button "toggle color picker dialog" at bounding box center [131, 373] width 22 height 22
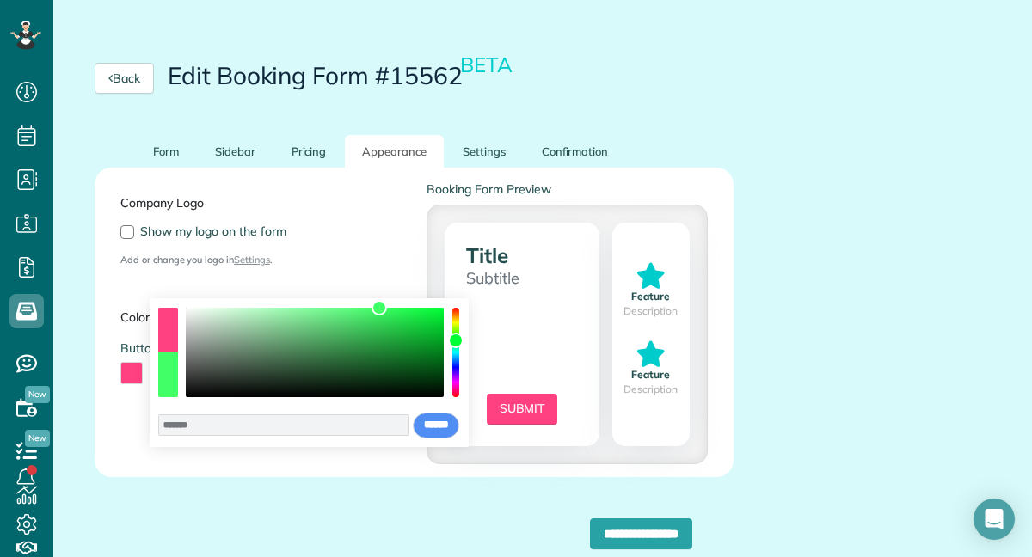
click at [456, 340] on div "color picker dialog" at bounding box center [455, 352] width 7 height 89
drag, startPoint x: 378, startPoint y: 313, endPoint x: 297, endPoint y: 346, distance: 88.3
click at [297, 346] on div "color picker dialog" at bounding box center [296, 346] width 15 height 15
drag, startPoint x: 297, startPoint y: 346, endPoint x: 259, endPoint y: 326, distance: 43.1
click at [259, 325] on div "color picker dialog" at bounding box center [257, 323] width 15 height 15
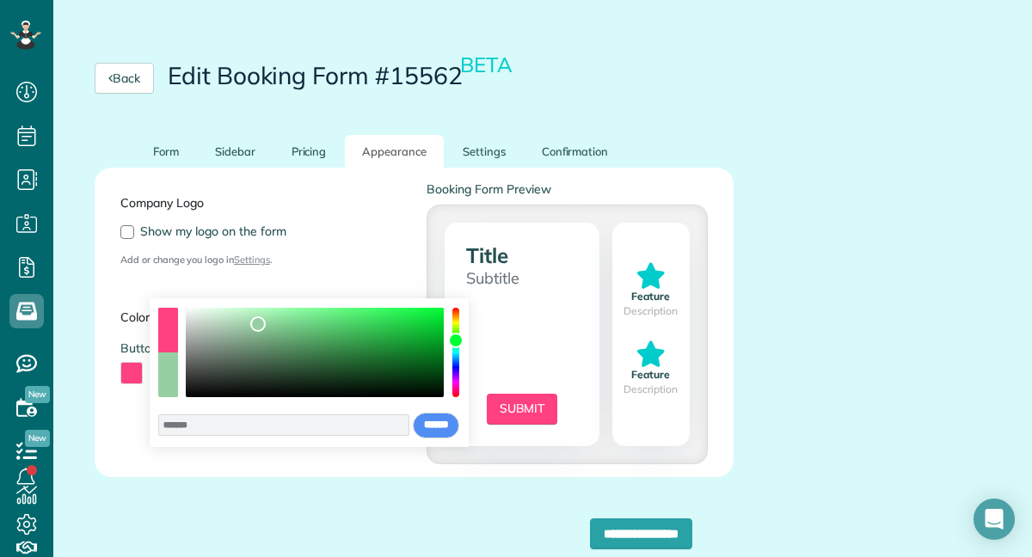
type input "*******"
click at [417, 421] on input "******" at bounding box center [436, 426] width 46 height 26
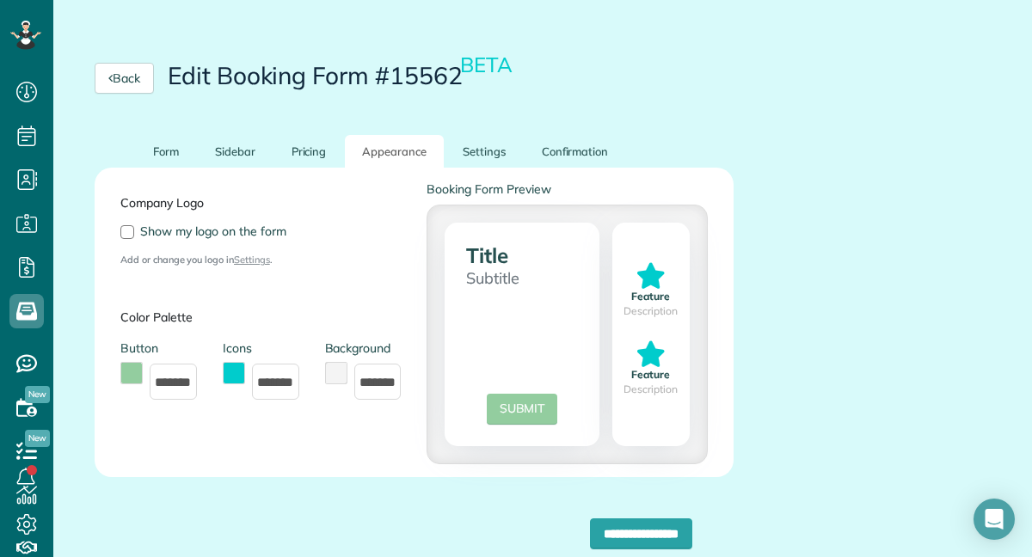
click at [236, 371] on button "toggle color picker dialog" at bounding box center [234, 373] width 22 height 22
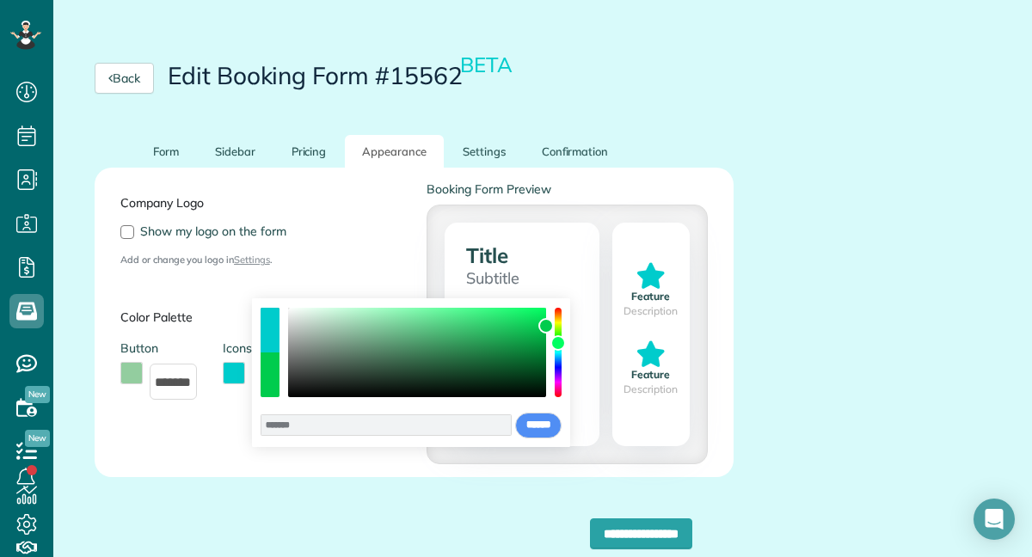
drag, startPoint x: 561, startPoint y: 355, endPoint x: 560, endPoint y: 343, distance: 12.1
click at [560, 343] on div "color picker dialog" at bounding box center [557, 342] width 15 height 15
type input "*******"
drag, startPoint x: 544, startPoint y: 330, endPoint x: 383, endPoint y: 328, distance: 161.6
click at [383, 328] on div "color picker dialog" at bounding box center [382, 328] width 15 height 15
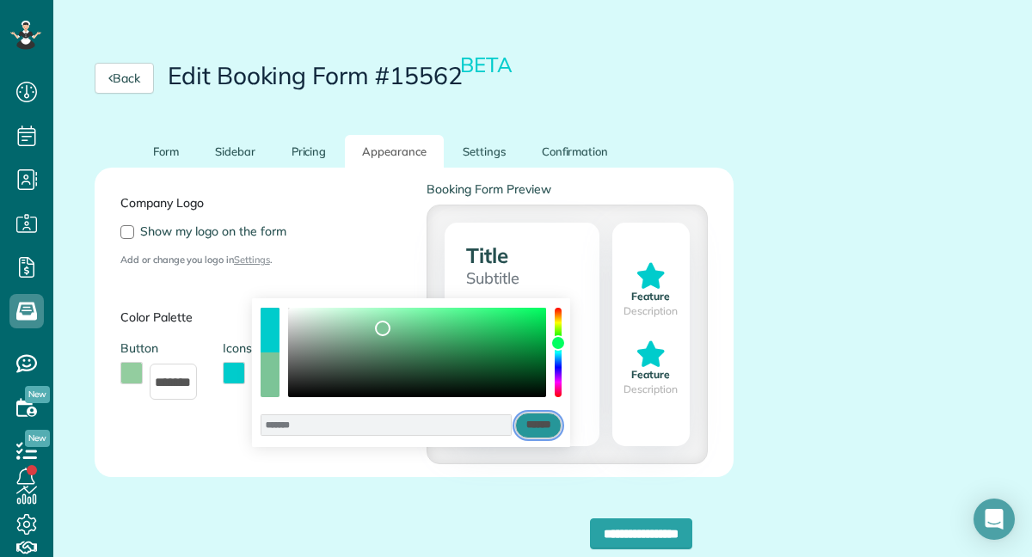
click at [530, 422] on input "******" at bounding box center [538, 426] width 46 height 26
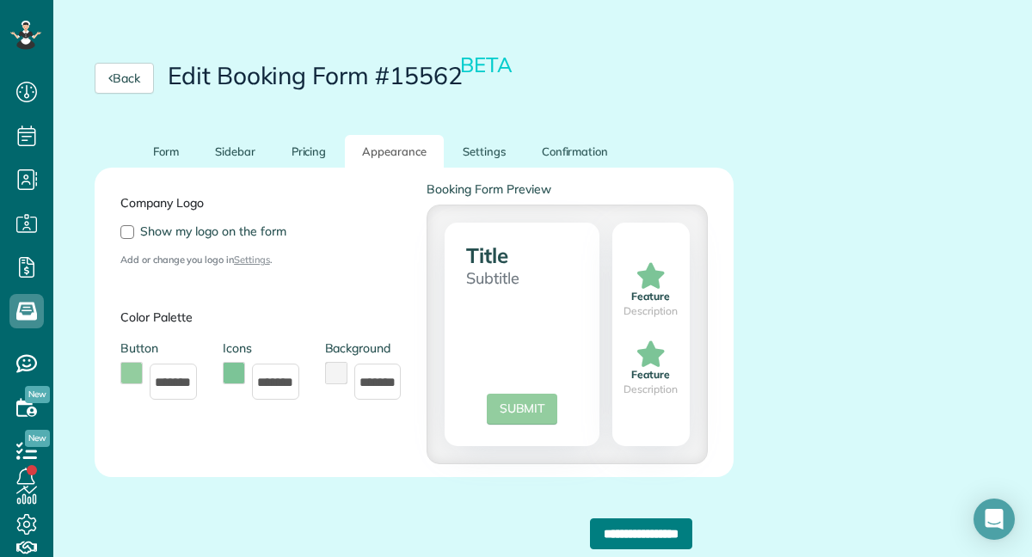
click at [590, 537] on input "**********" at bounding box center [641, 533] width 102 height 31
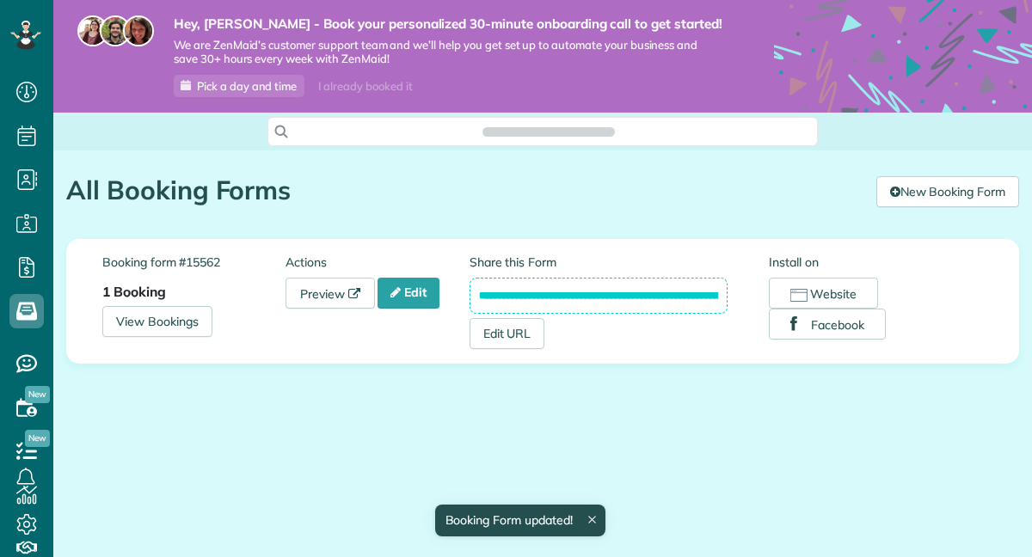
scroll to position [8, 8]
